Goal: Task Accomplishment & Management: Manage account settings

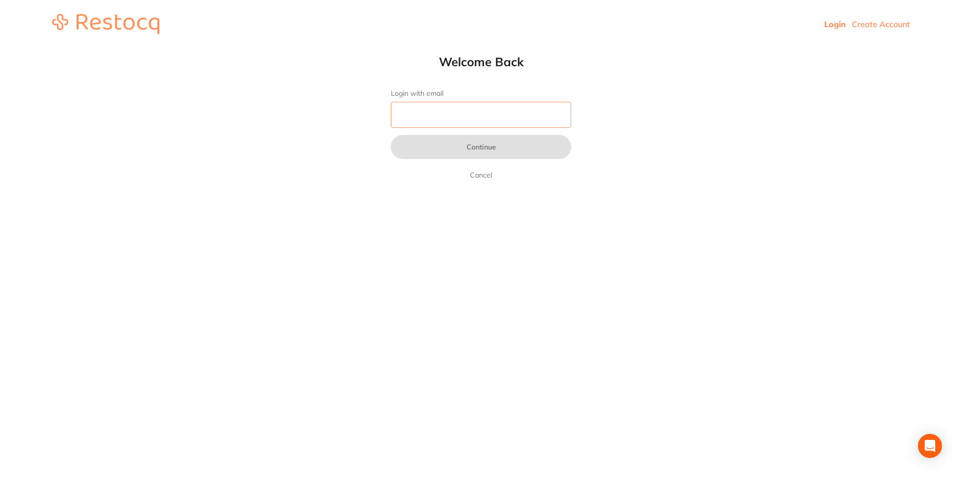
click at [479, 126] on input "Login with email" at bounding box center [481, 115] width 180 height 26
type input "[EMAIL_ADDRESS][DOMAIN_NAME]"
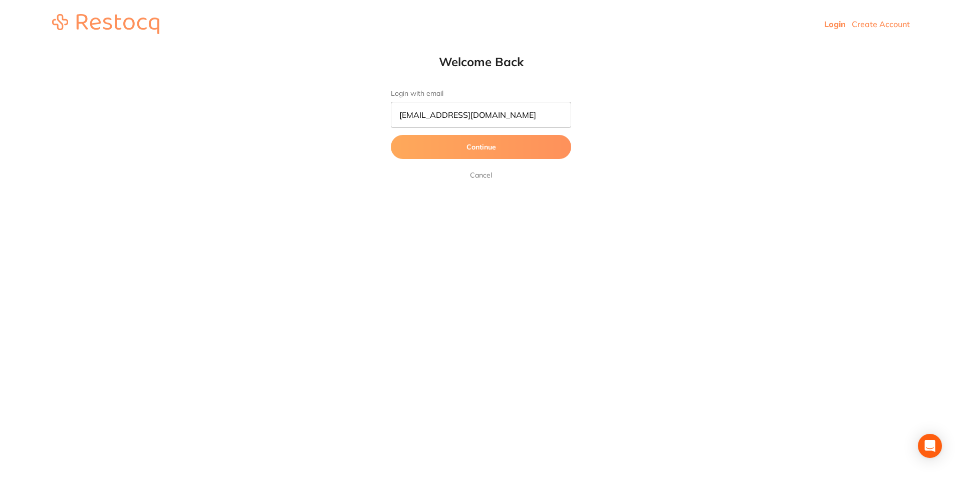
click at [490, 150] on button "Continue" at bounding box center [481, 147] width 180 height 24
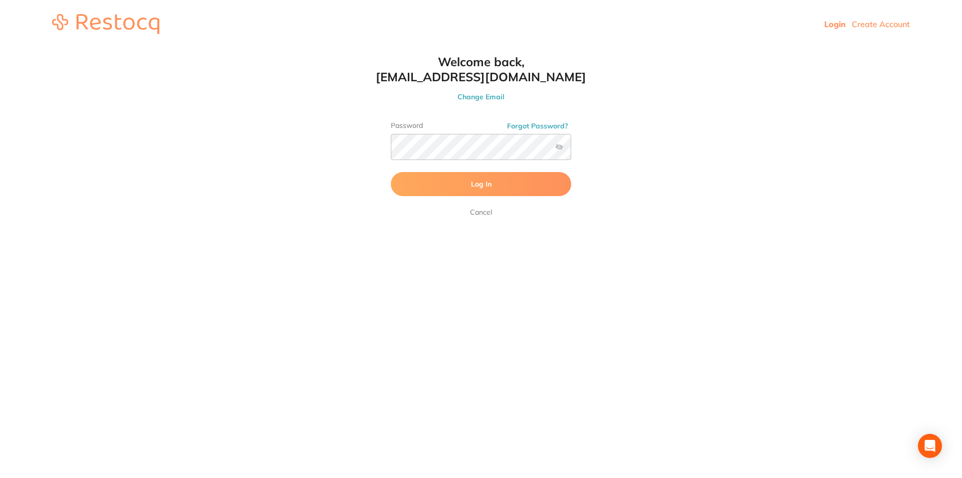
click at [501, 183] on button "Log In" at bounding box center [481, 184] width 180 height 24
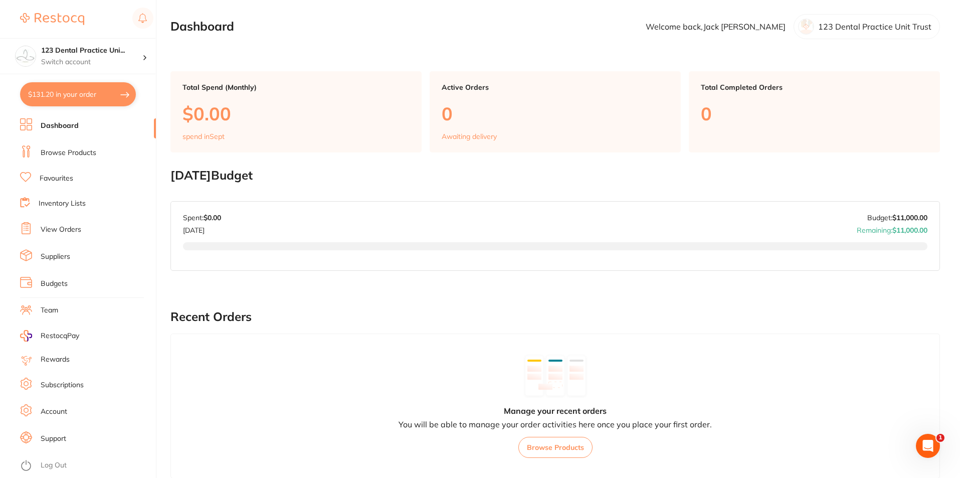
click at [65, 410] on link "Account" at bounding box center [54, 411] width 27 height 10
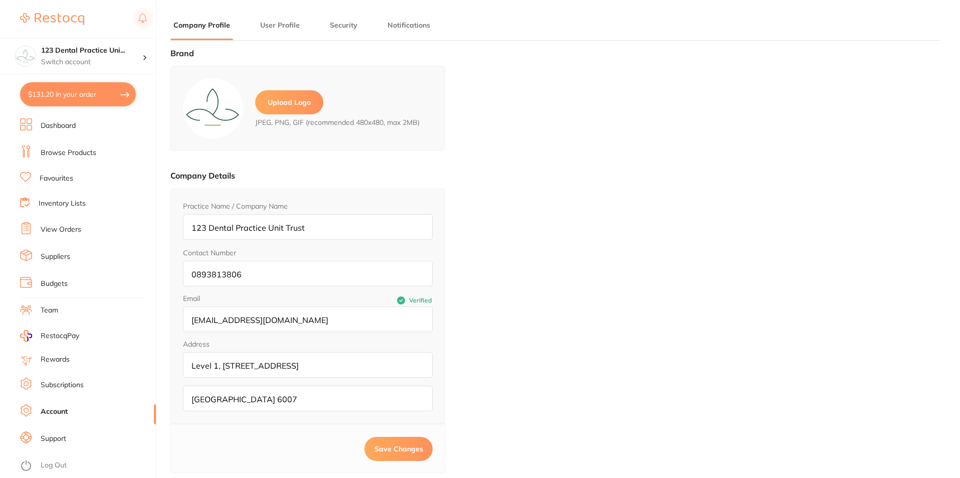
type input "Jack"
type input "[PERSON_NAME]"
type input "08 9415 0777"
type input "[EMAIL_ADDRESS][DOMAIN_NAME]"
click at [56, 387] on link "Subscriptions" at bounding box center [62, 385] width 43 height 10
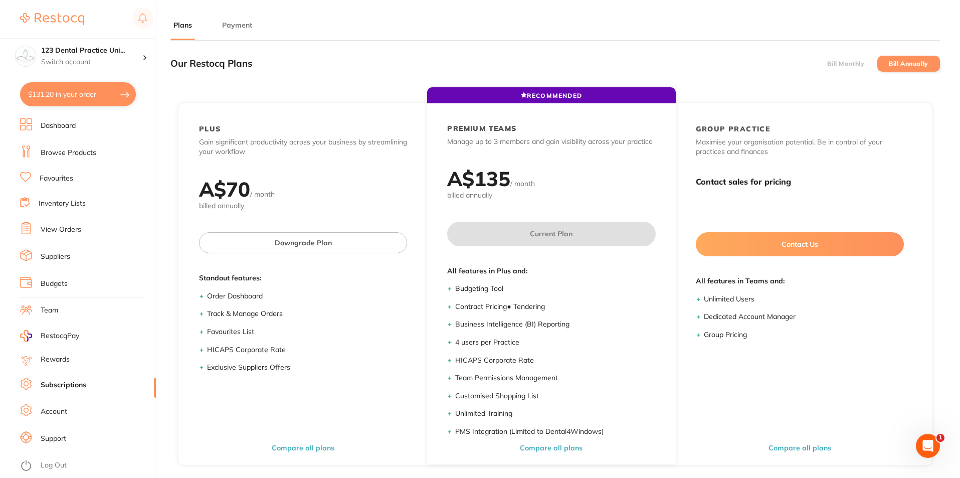
click at [246, 19] on main "Plans Payment Our Restocq Plans Bill Monthly Bill Annually RECOMMENDED PLUS Gai…" at bounding box center [564, 306] width 789 height 612
click at [247, 21] on button "Payment" at bounding box center [237, 26] width 36 height 10
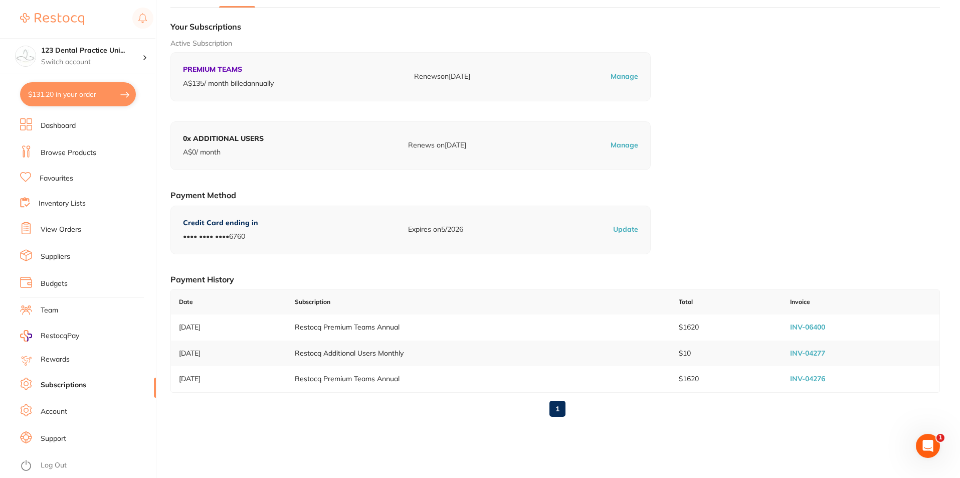
scroll to position [50, 0]
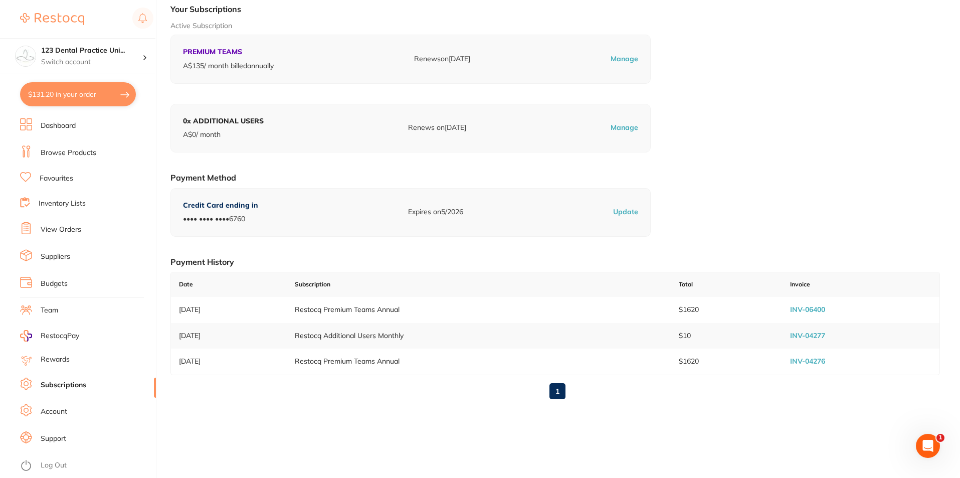
click at [635, 213] on p "Update" at bounding box center [625, 212] width 25 height 10
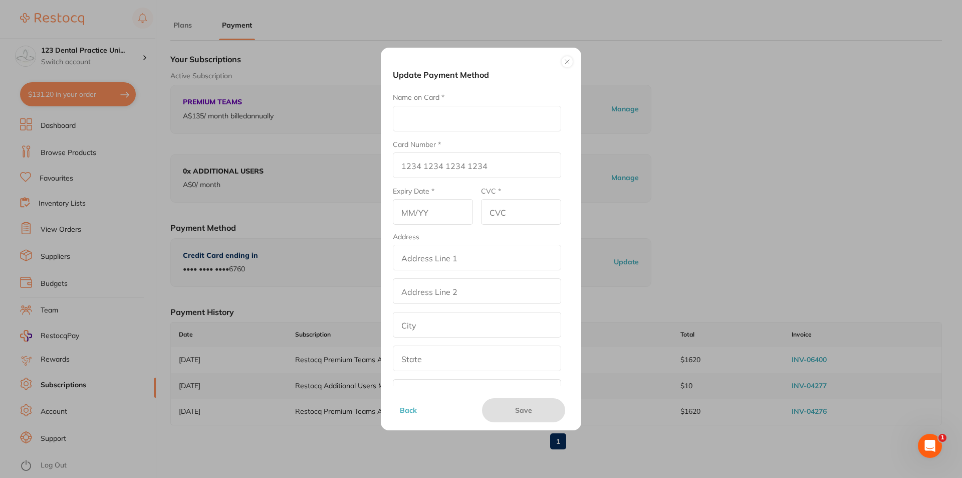
click at [450, 114] on input "Name on Card *" at bounding box center [477, 119] width 168 height 26
type input "[PERSON_NAME]"
type input "[CREDIT_CARD_NUMBER]"
click at [425, 205] on input "text" at bounding box center [433, 212] width 80 height 26
type input "0829"
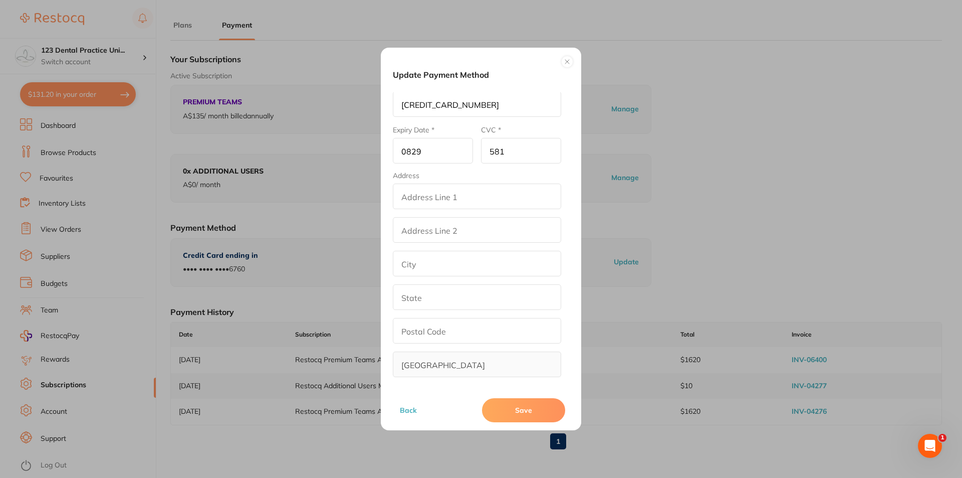
scroll to position [64, 0]
type input "581"
click at [538, 402] on button "Save" at bounding box center [523, 410] width 83 height 24
click at [412, 150] on input "0829" at bounding box center [433, 148] width 80 height 26
type input "08/29"
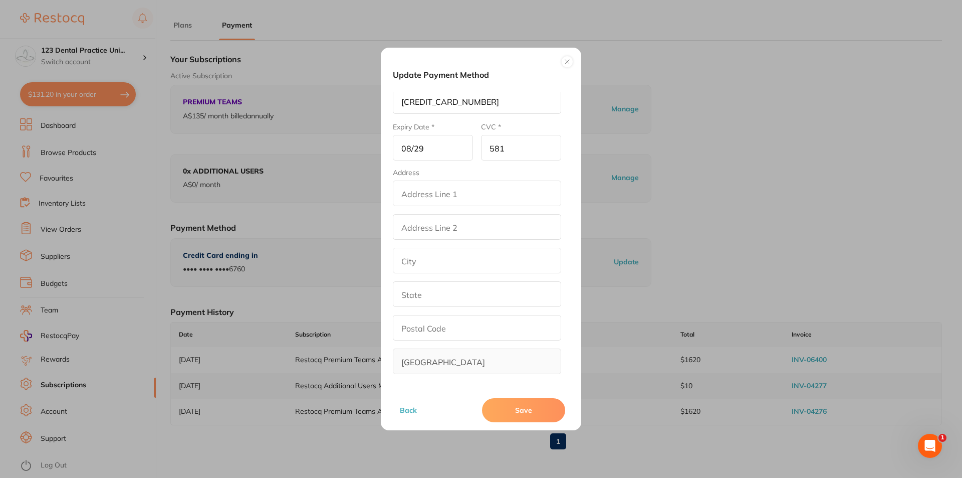
click at [495, 409] on button "Save" at bounding box center [523, 410] width 83 height 24
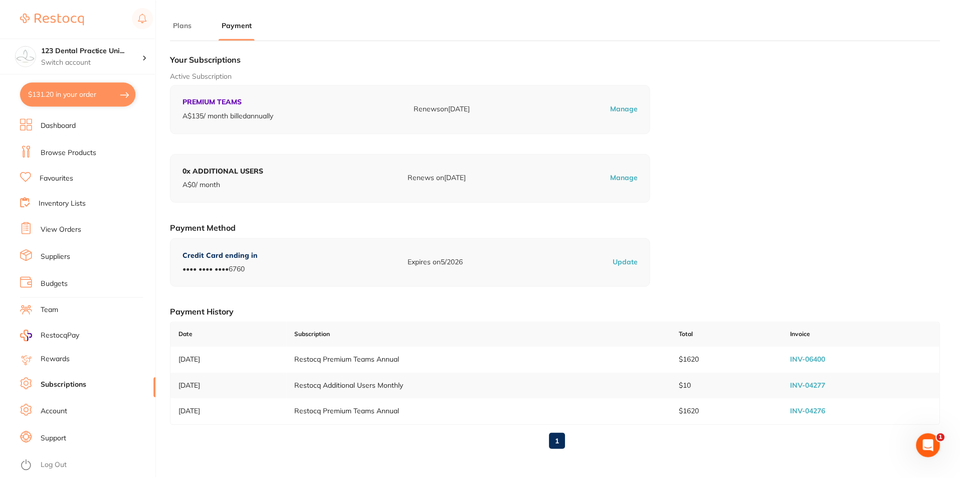
scroll to position [50, 0]
